Goal: Task Accomplishment & Management: Use online tool/utility

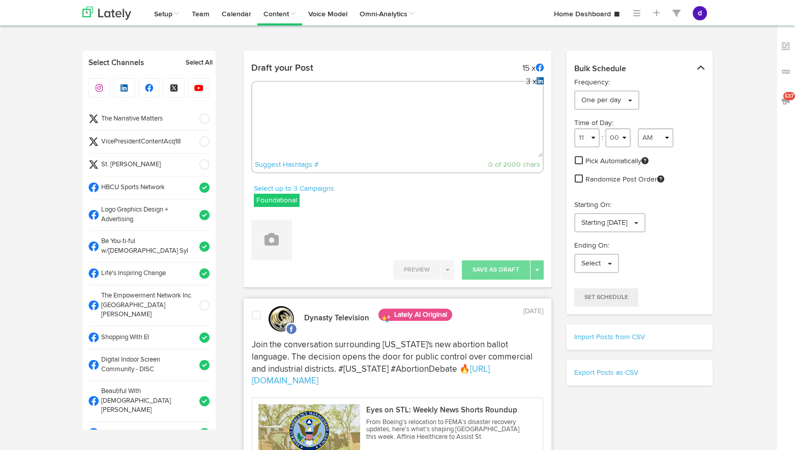
select select "2"
select select "46"
select select "PM"
select select "11"
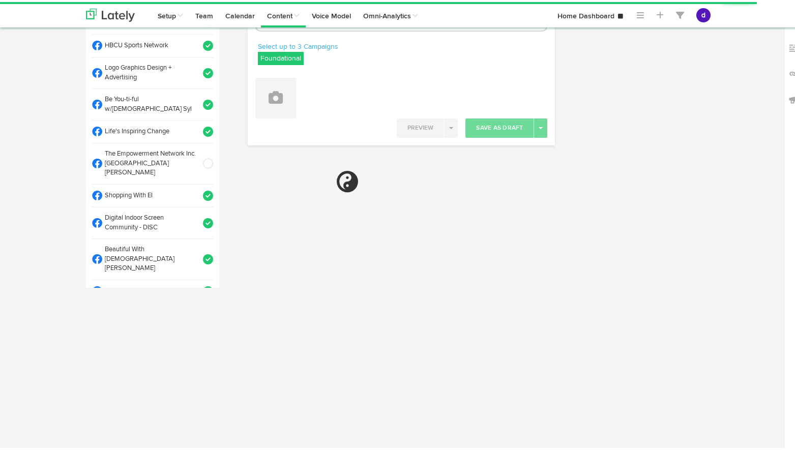
radio input "true"
select select "10"
select select "15"
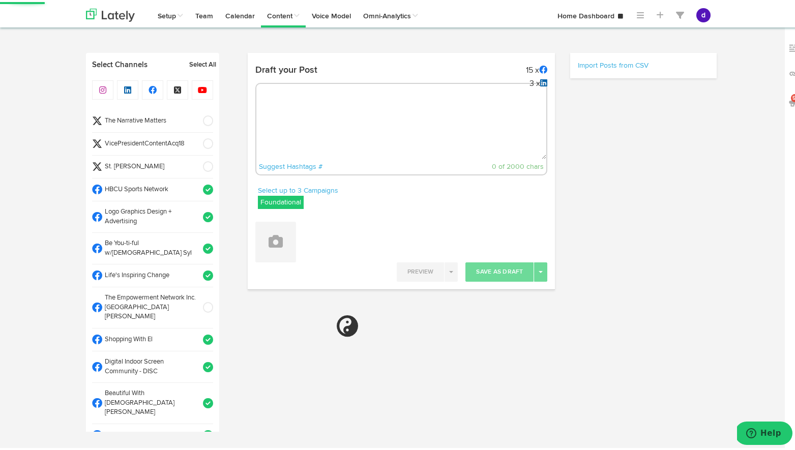
click at [401, 108] on textarea at bounding box center [401, 123] width 290 height 67
paste textarea "ARGUS News. Now. E News October 8 A tornado can't break this community! Celebra…"
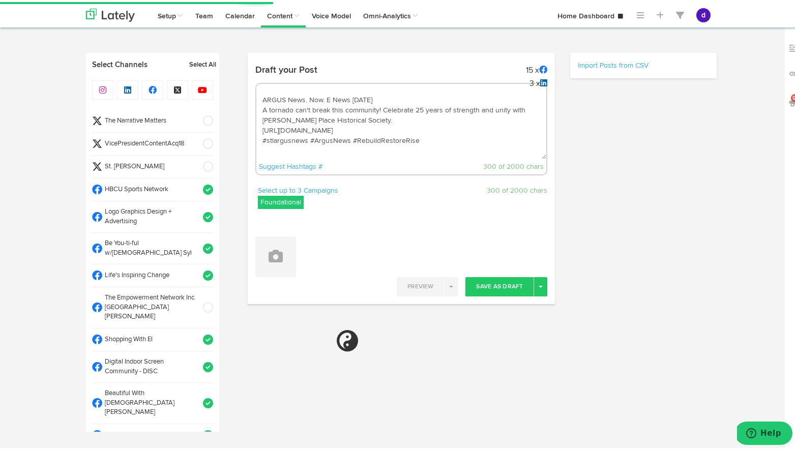
type textarea "ARGUS News. Now. E News October 8 A tornado can't break this community! Celebra…"
click at [197, 140] on span at bounding box center [204, 142] width 17 height 10
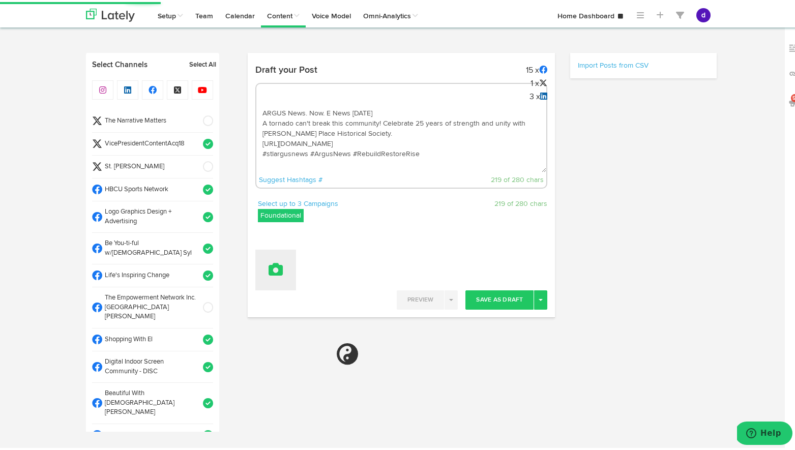
click at [282, 282] on button at bounding box center [275, 268] width 41 height 41
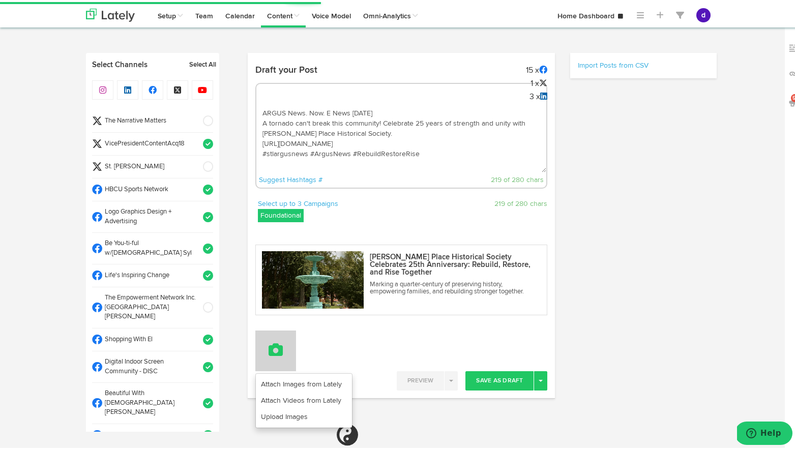
click at [290, 333] on button at bounding box center [275, 349] width 41 height 41
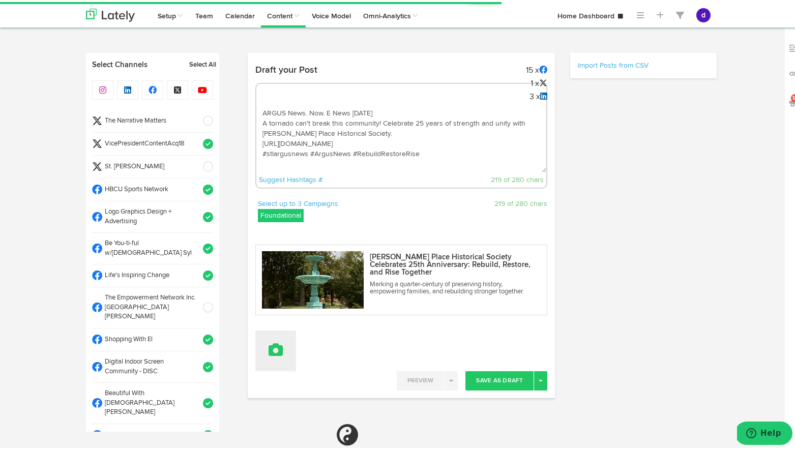
click at [283, 357] on button at bounding box center [275, 349] width 41 height 41
select select "11"
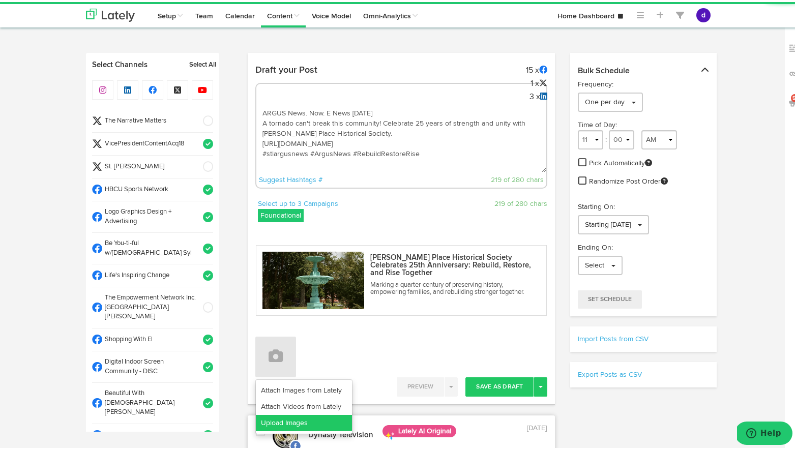
click at [276, 423] on link "Upload Images" at bounding box center [304, 421] width 96 height 16
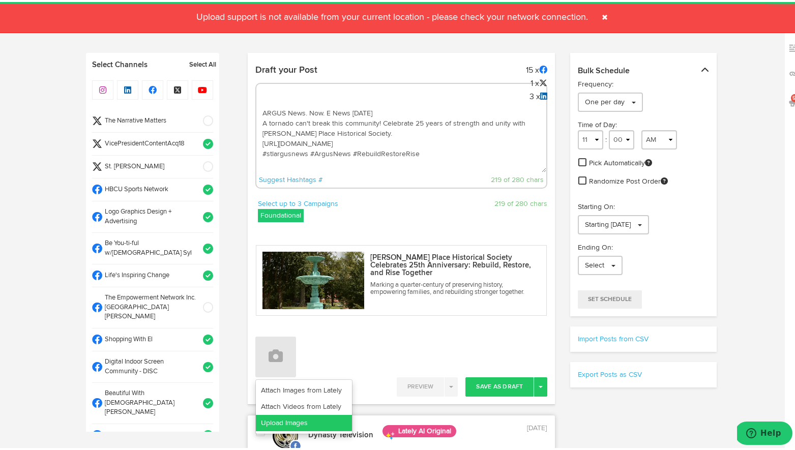
click at [289, 423] on link "Upload Images" at bounding box center [304, 421] width 96 height 16
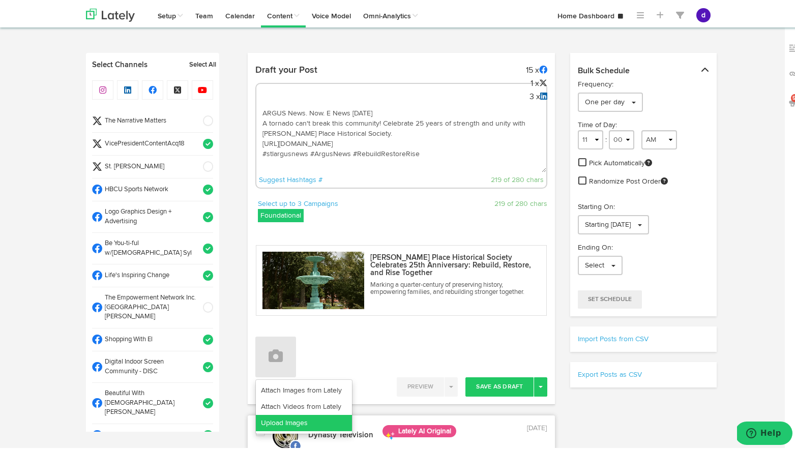
click at [289, 423] on link "Upload Images" at bounding box center [304, 421] width 96 height 16
click at [289, 420] on link "Upload Images" at bounding box center [304, 421] width 96 height 16
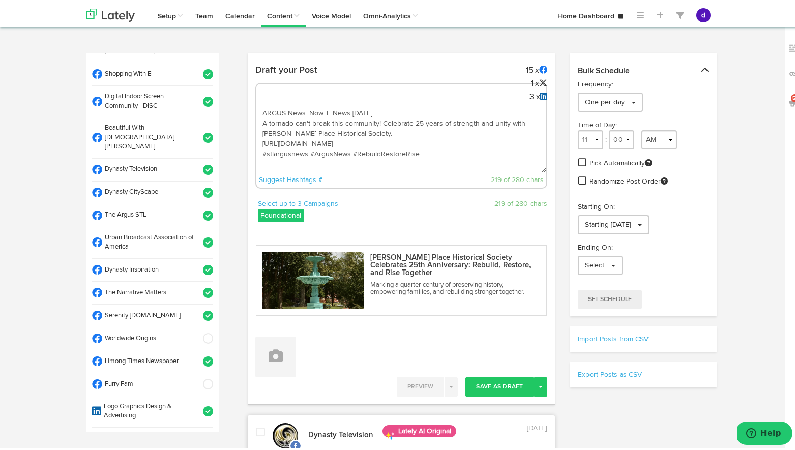
scroll to position [265, 0]
click at [196, 210] on span at bounding box center [204, 215] width 17 height 10
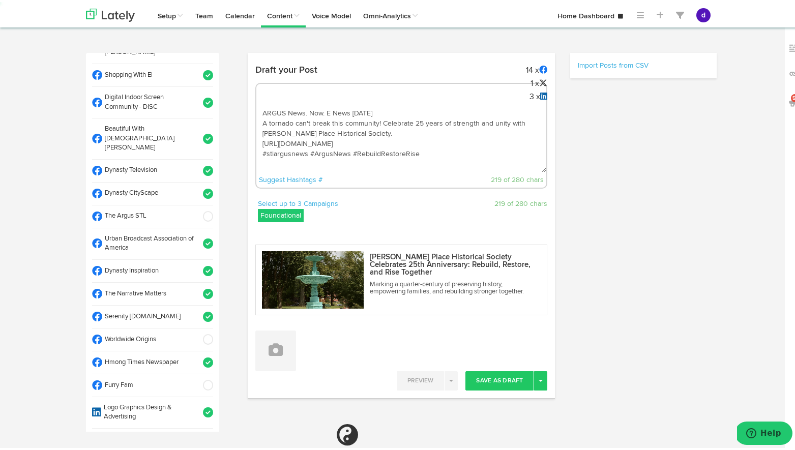
select select "11"
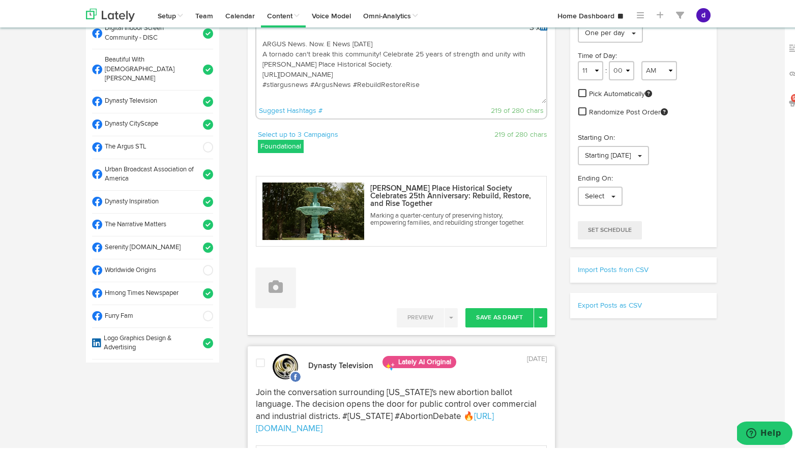
scroll to position [82, 0]
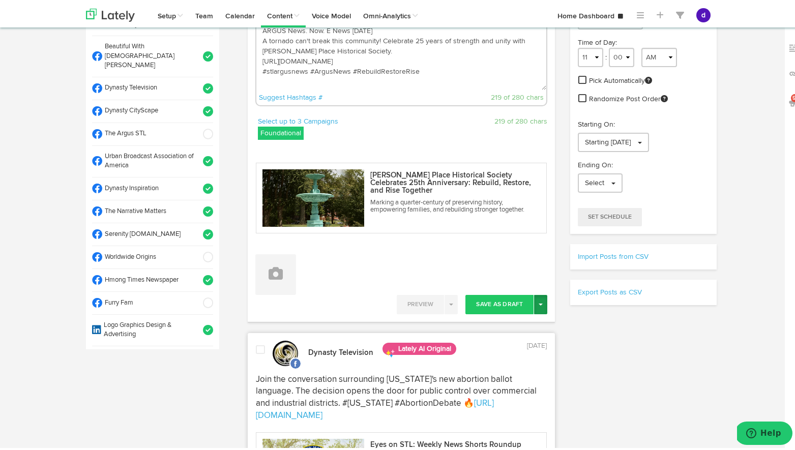
click at [537, 304] on button "Toggle Dropdown" at bounding box center [540, 302] width 13 height 19
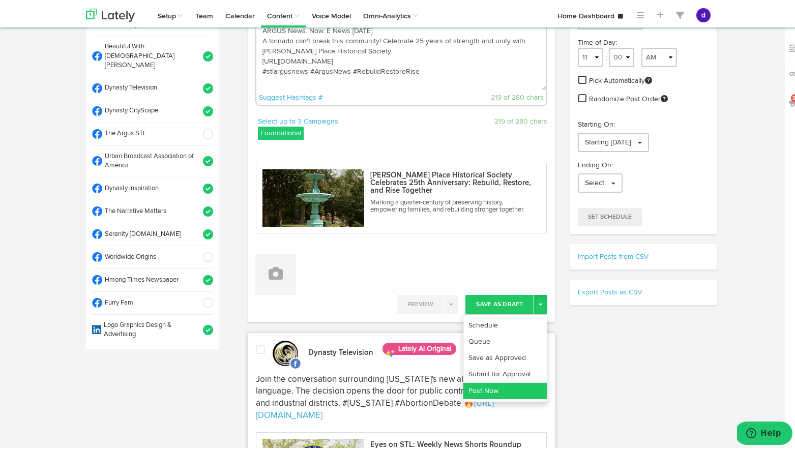
click at [505, 385] on link "Post Now" at bounding box center [504, 389] width 83 height 16
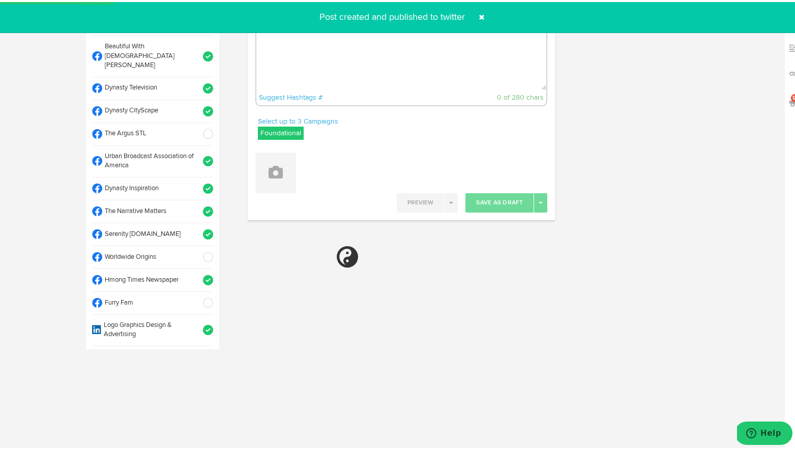
select select "11"
